Goal: Understand process/instructions: Learn how to perform a task or action

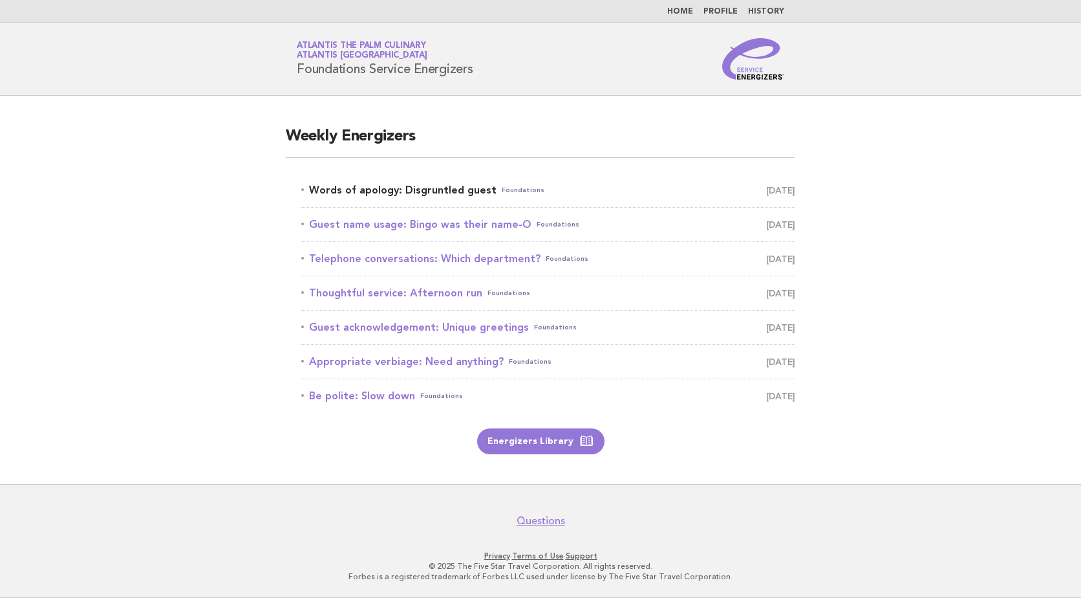
click at [424, 191] on link "Words of apology: Disgruntled guest Foundations October 11" at bounding box center [548, 190] width 494 height 18
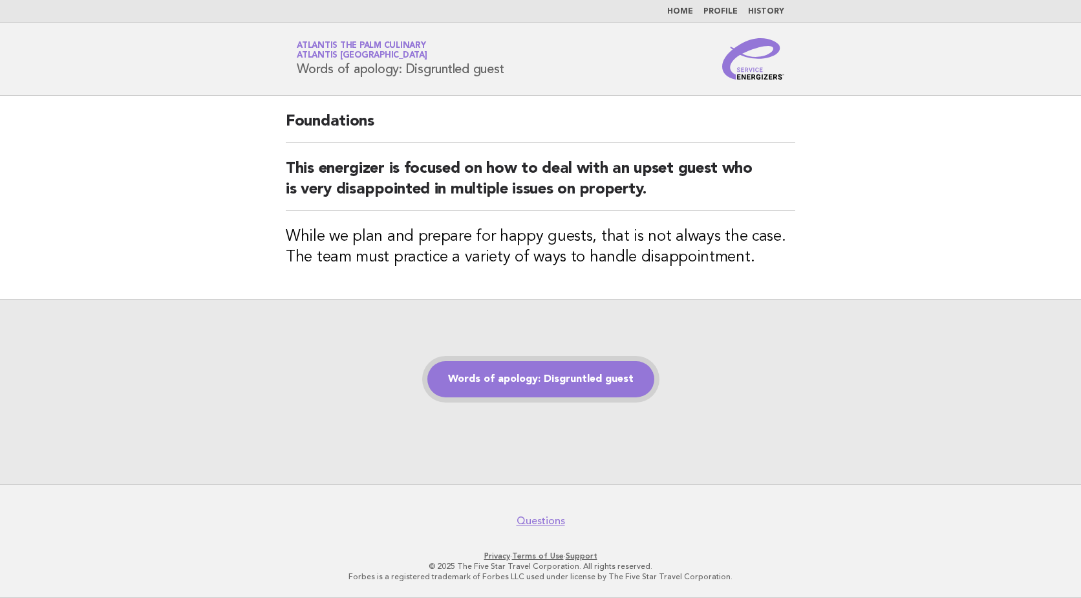
click at [593, 374] on link "Words of apology: Disgruntled guest" at bounding box center [540, 379] width 227 height 36
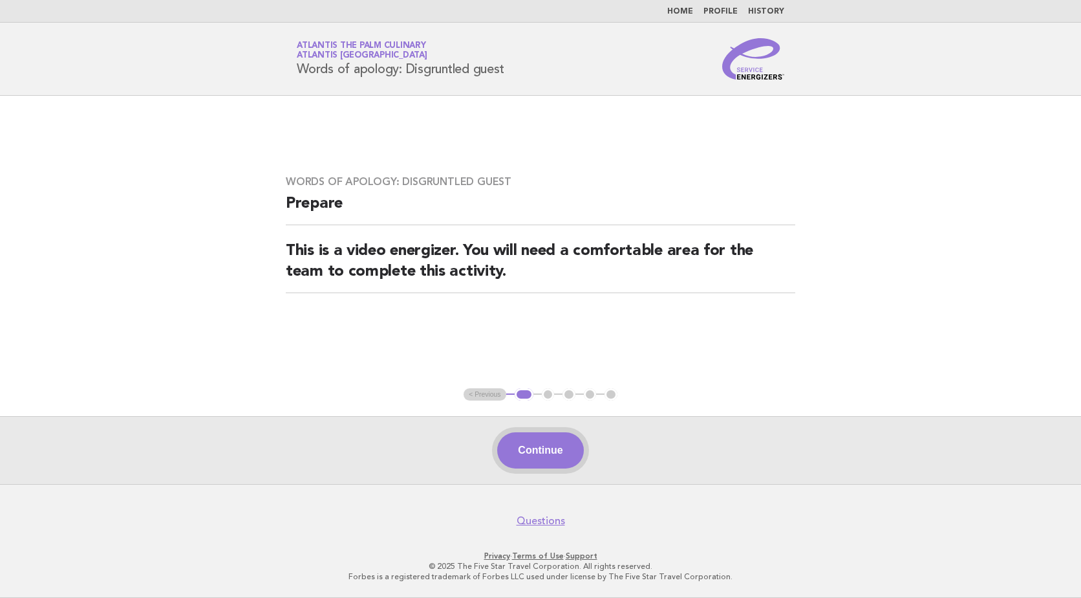
click at [529, 456] on button "Continue" at bounding box center [540, 450] width 86 height 36
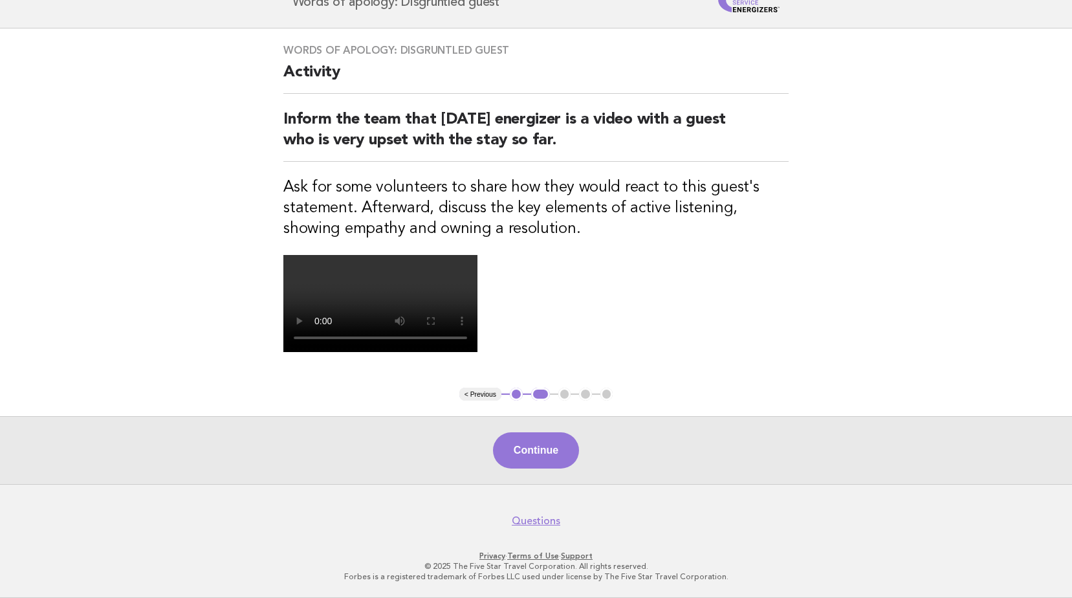
scroll to position [255, 0]
click at [549, 455] on button "Continue" at bounding box center [536, 450] width 86 height 36
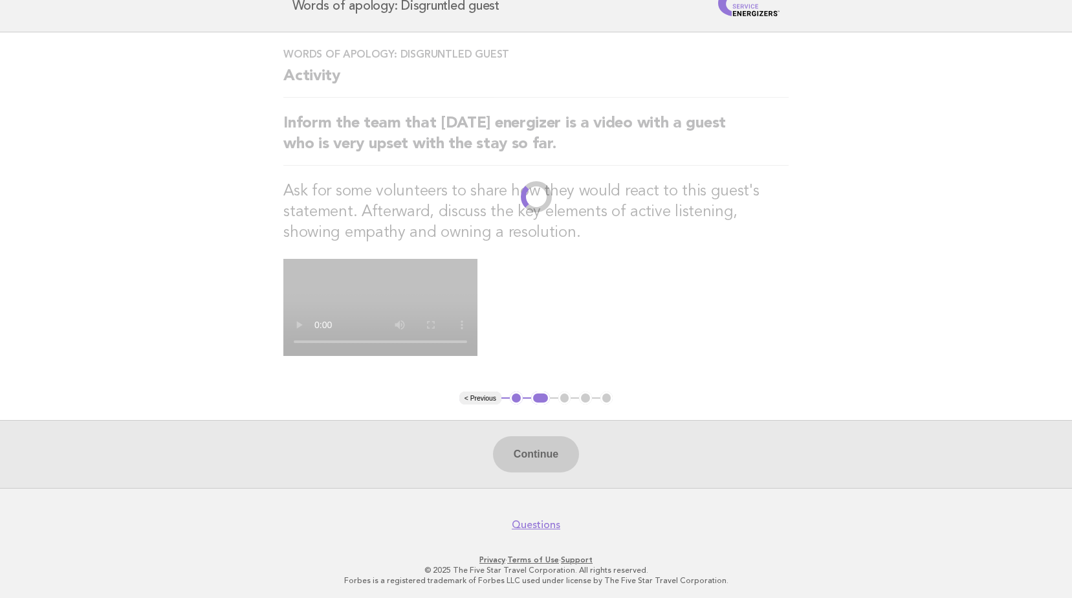
scroll to position [0, 0]
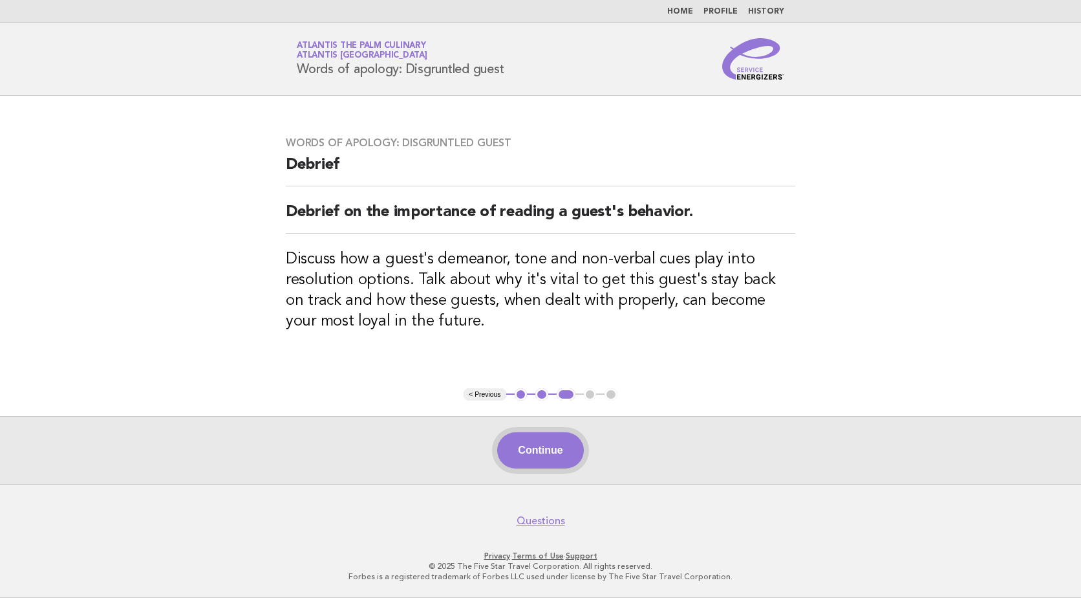
click at [555, 454] on button "Continue" at bounding box center [540, 450] width 86 height 36
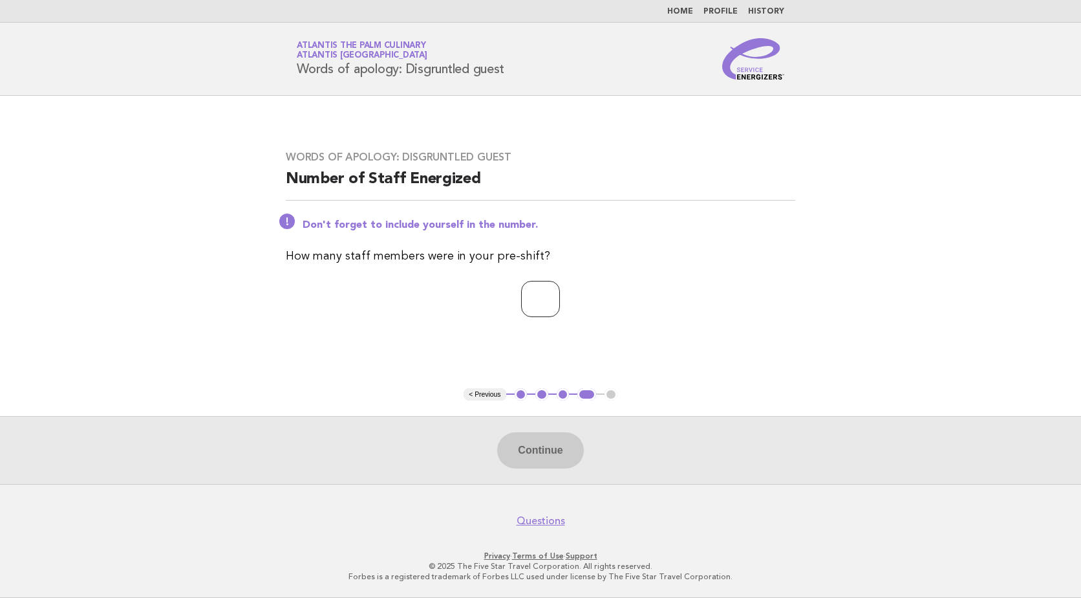
click at [560, 296] on input "number" at bounding box center [540, 299] width 39 height 36
type input "**"
click at [559, 446] on button "Continue" at bounding box center [540, 450] width 86 height 36
